Goal: Task Accomplishment & Management: Use online tool/utility

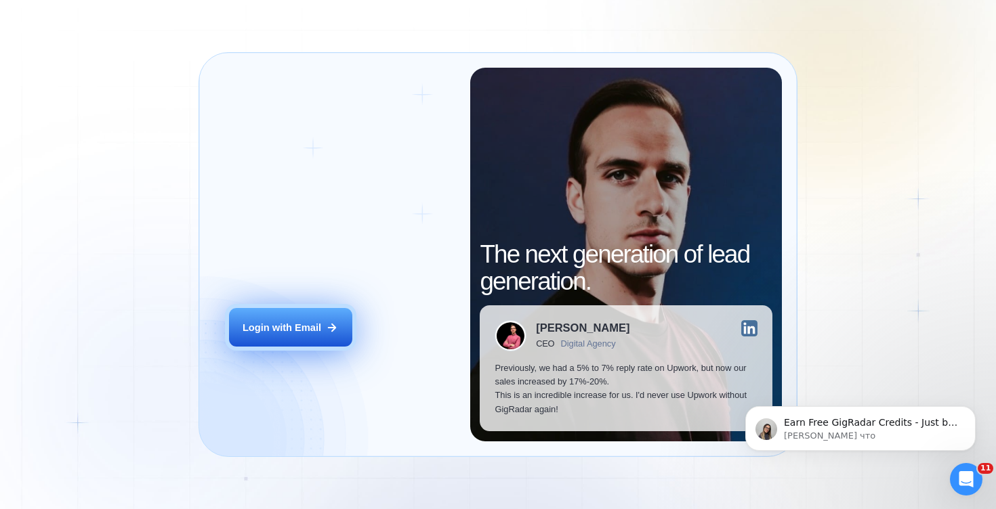
click at [331, 342] on button "Login with Email" at bounding box center [290, 327] width 123 height 39
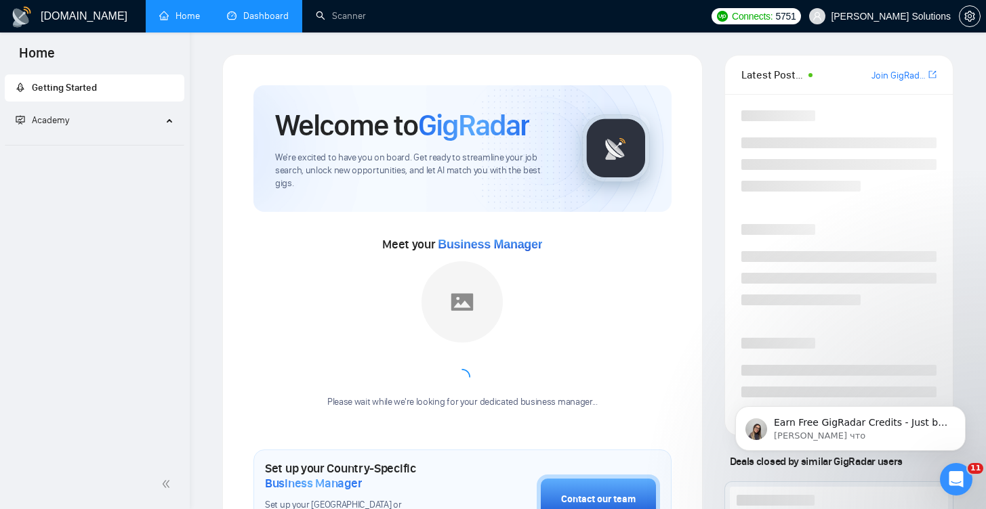
click at [277, 22] on link "Dashboard" at bounding box center [258, 16] width 62 height 12
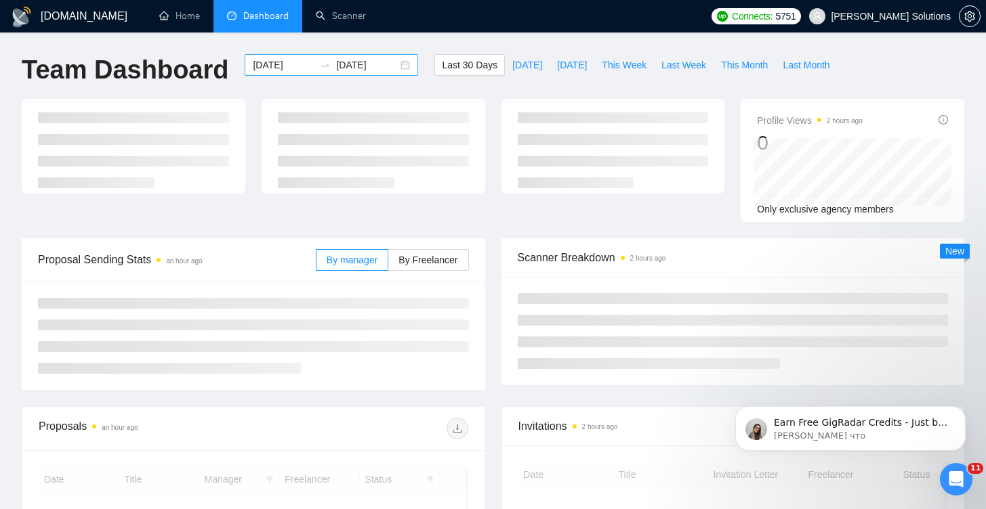
click at [258, 66] on input "[DATE]" at bounding box center [284, 65] width 62 height 15
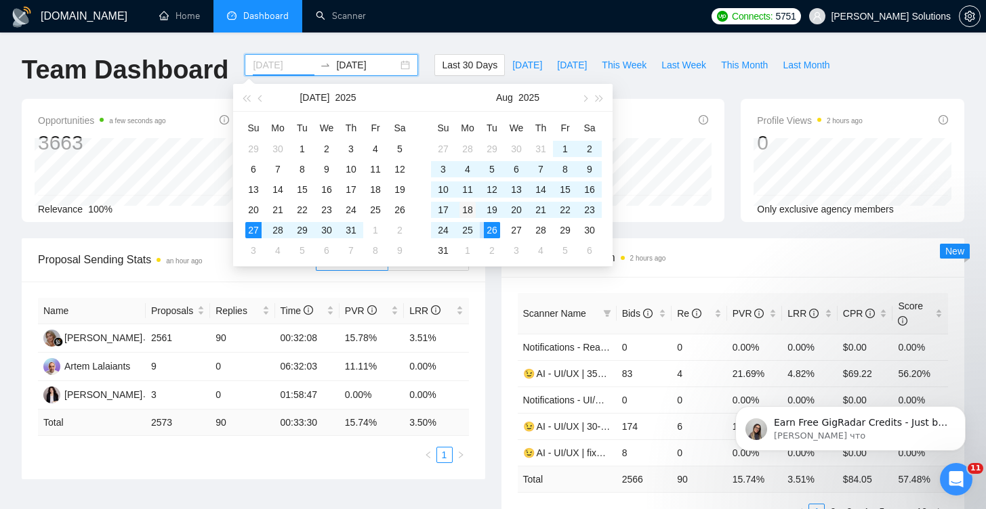
type input "[DATE]"
click at [467, 209] on div "18" at bounding box center [467, 210] width 16 height 16
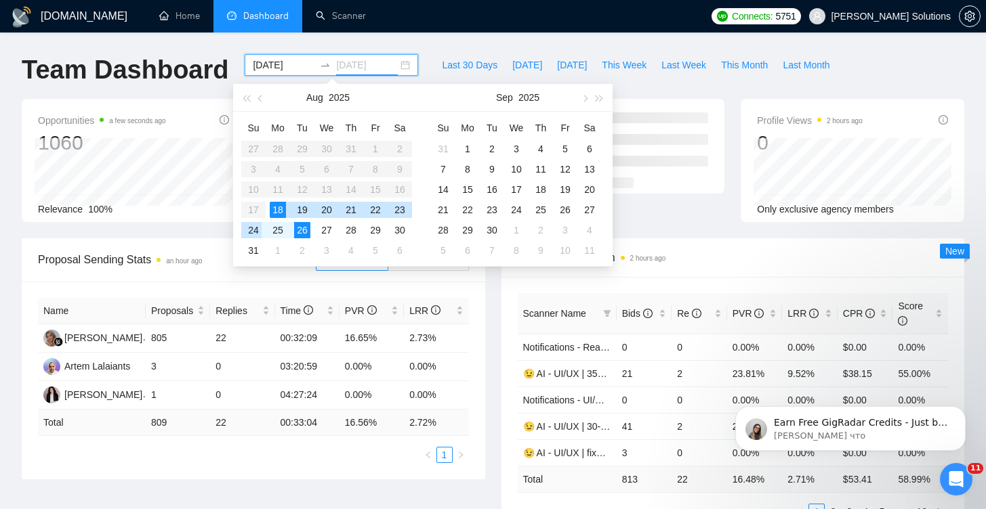
type input "[DATE]"
click at [255, 230] on div "24" at bounding box center [253, 230] width 16 height 16
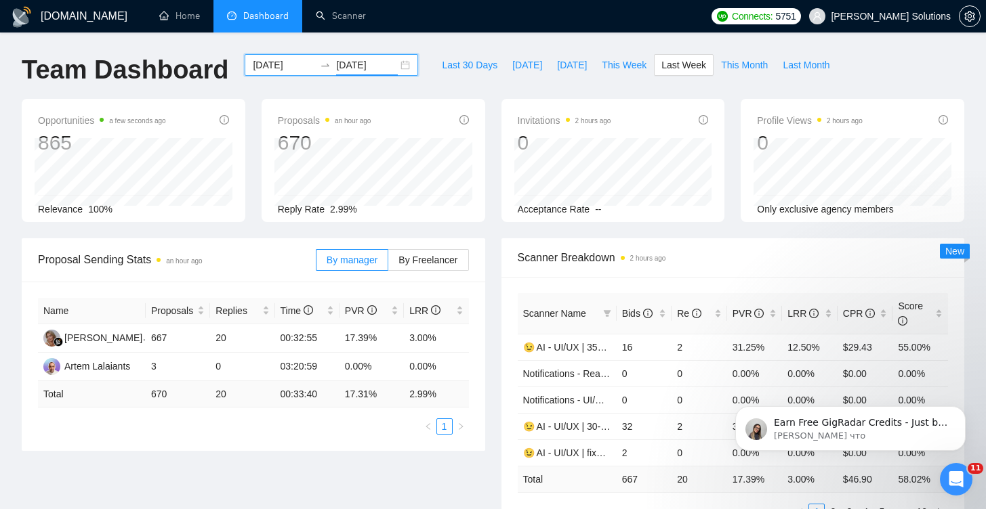
click at [284, 69] on input "[DATE]" at bounding box center [284, 65] width 62 height 15
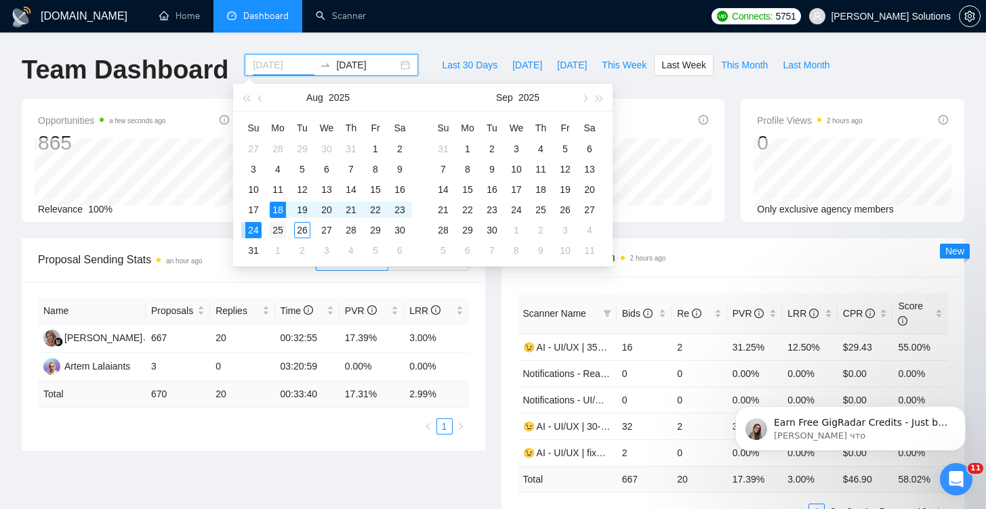
type input "[DATE]"
click at [272, 231] on div "25" at bounding box center [278, 230] width 16 height 16
click at [299, 232] on div "26" at bounding box center [302, 230] width 16 height 16
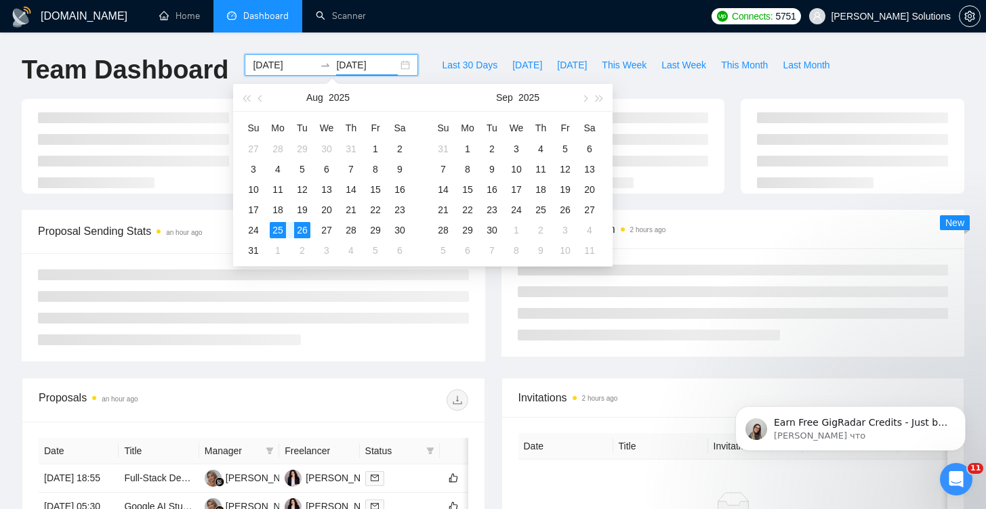
type input "[DATE]"
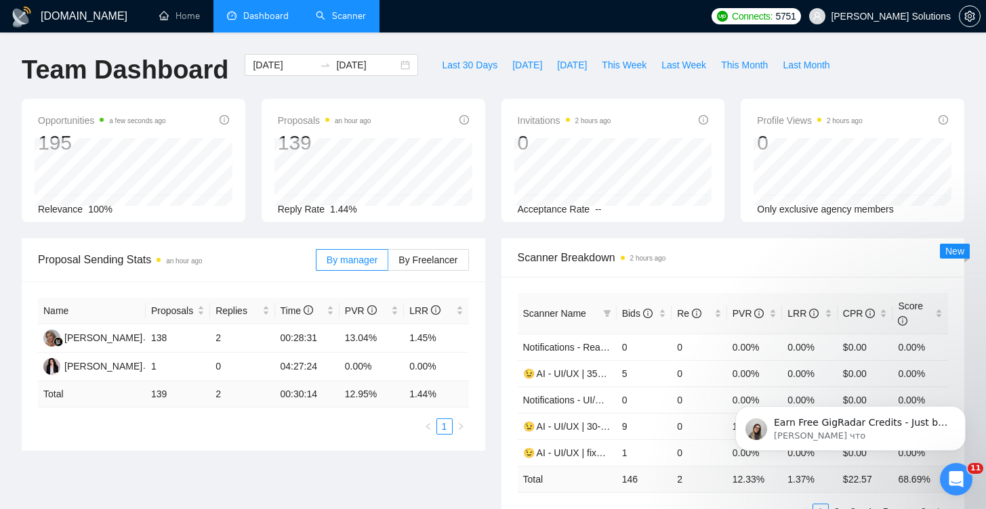
click at [362, 22] on link "Scanner" at bounding box center [341, 16] width 50 height 12
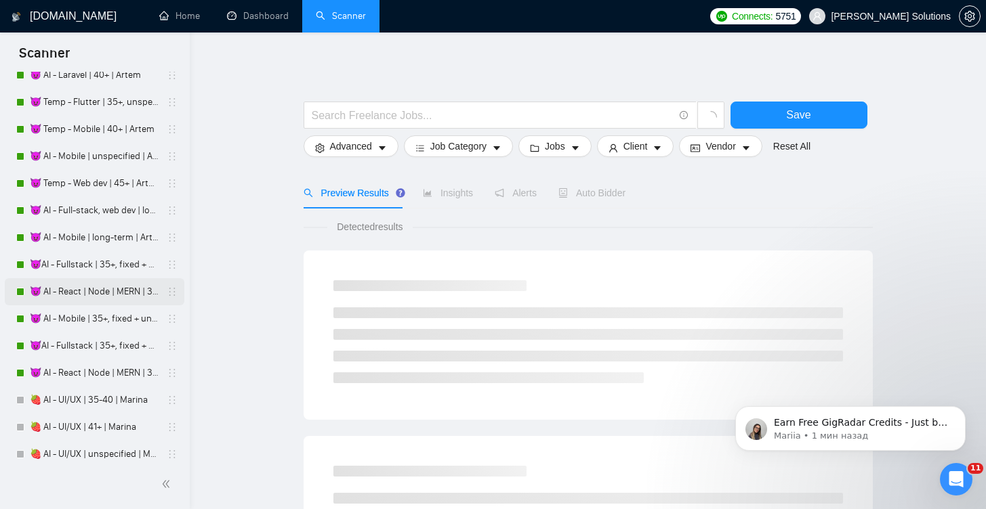
scroll to position [3058, 0]
click at [70, 214] on link "😈 AI - Full-stack, web dev | long-term | Artem" at bounding box center [94, 210] width 129 height 27
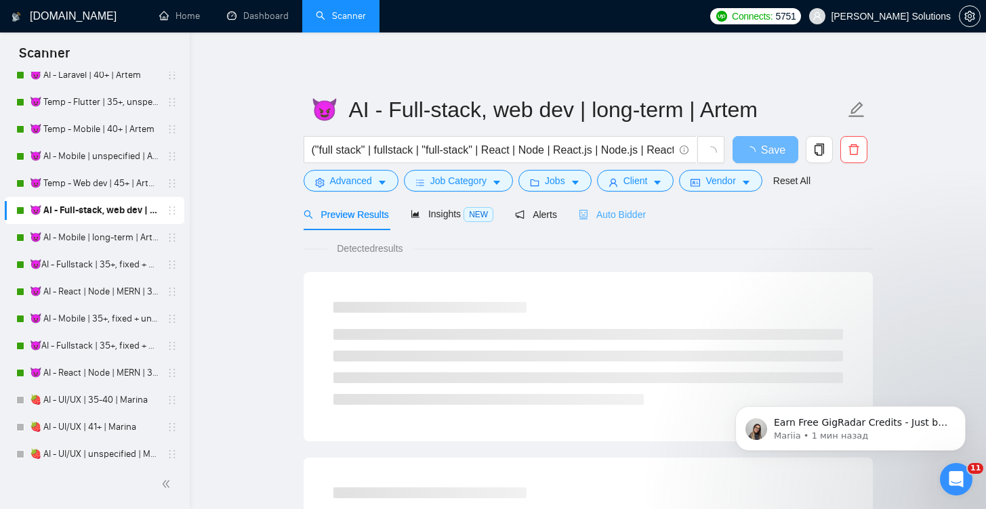
click at [598, 203] on div "Auto Bidder" at bounding box center [612, 214] width 67 height 32
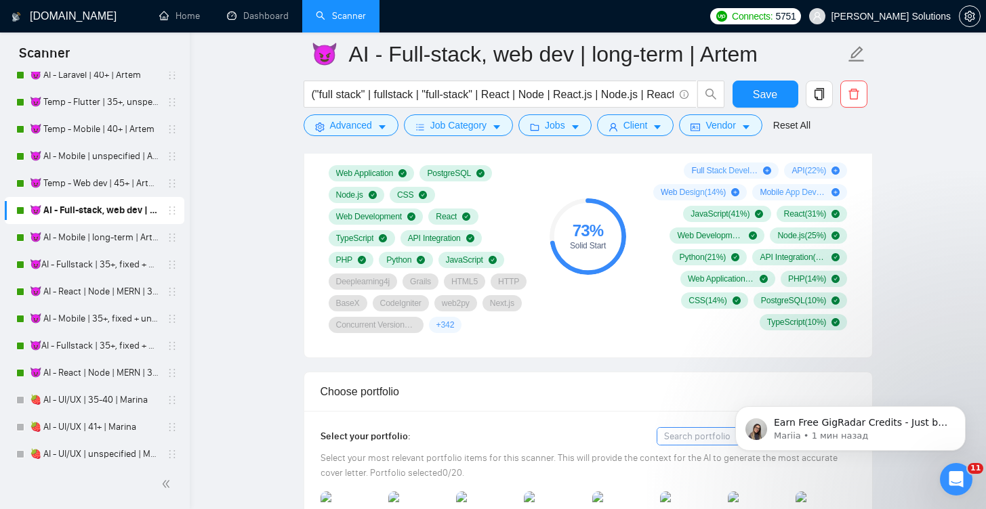
scroll to position [1123, 0]
